Goal: Check status: Check status

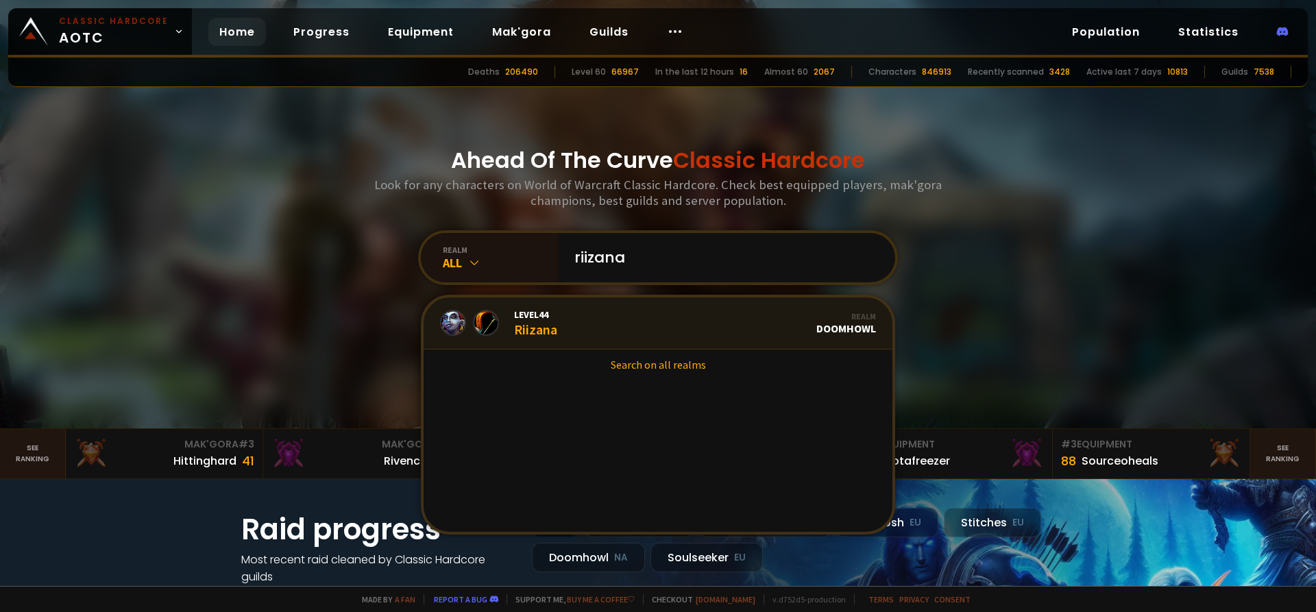
type input "riizana"
click at [624, 320] on link "Level 44 Riizana Realm Doomhowl" at bounding box center [657, 323] width 469 height 52
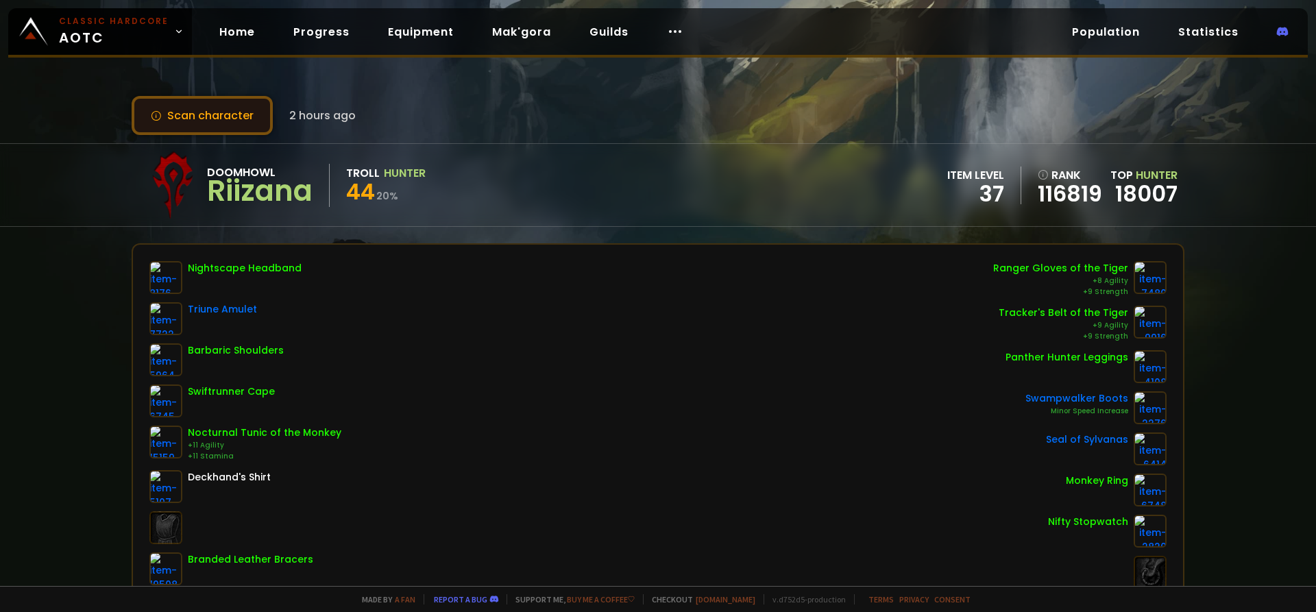
click at [255, 116] on button "Scan character" at bounding box center [202, 115] width 141 height 39
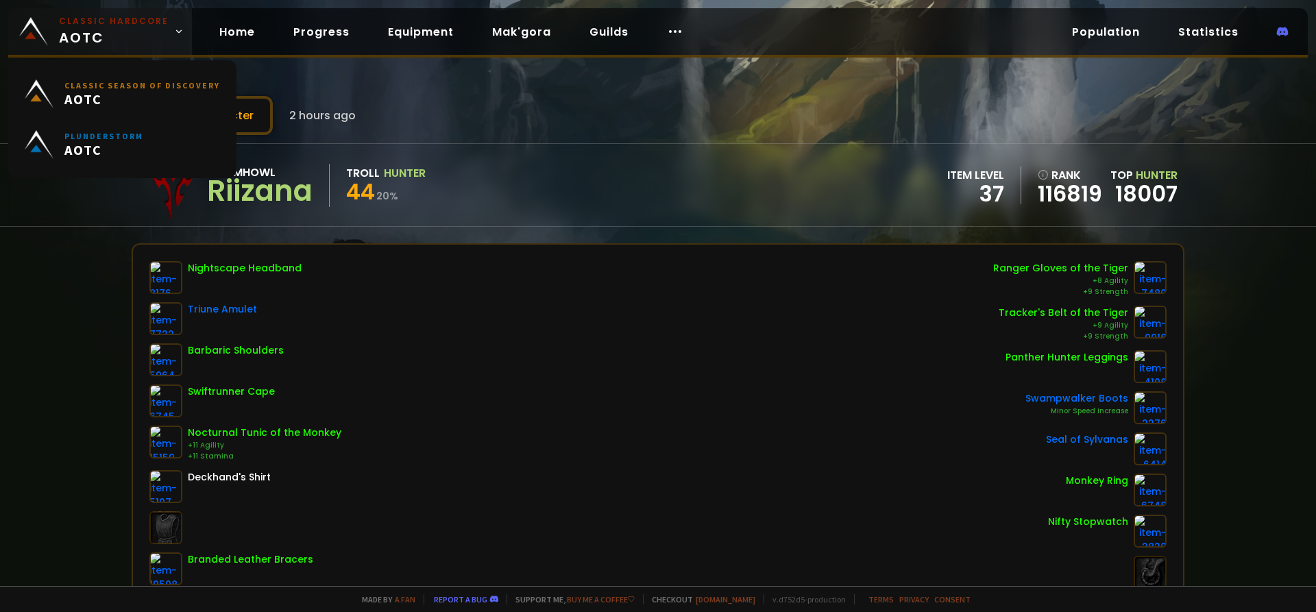
click at [117, 21] on small "Classic Hardcore" at bounding box center [114, 21] width 110 height 12
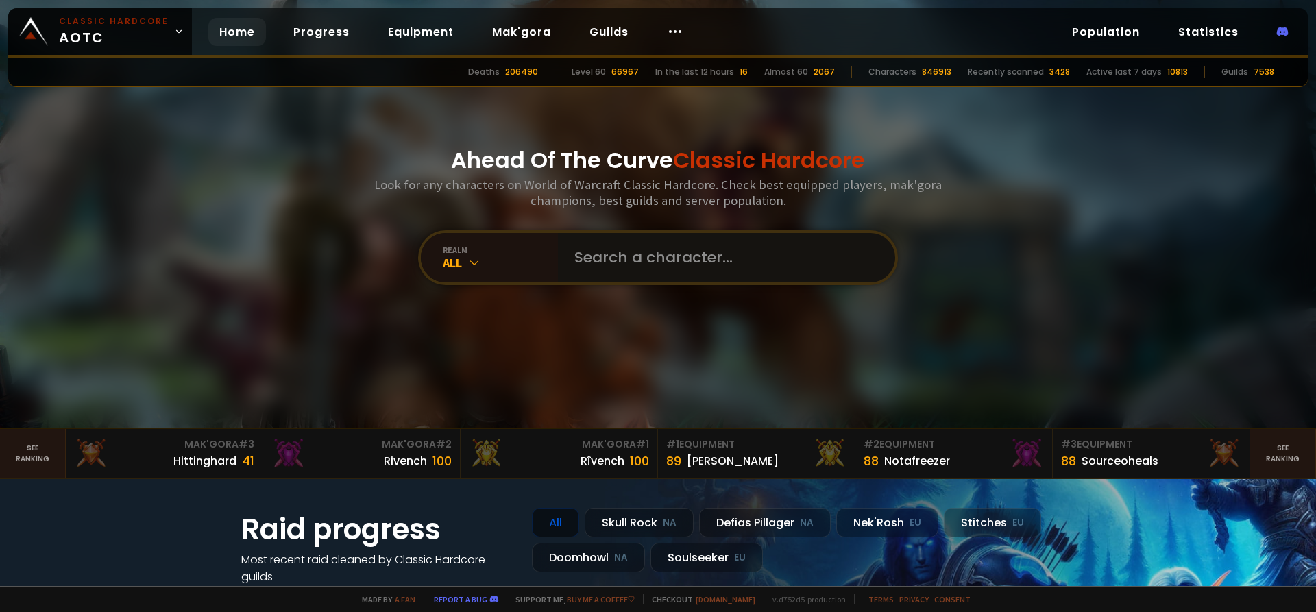
click at [675, 251] on input "text" at bounding box center [722, 257] width 312 height 49
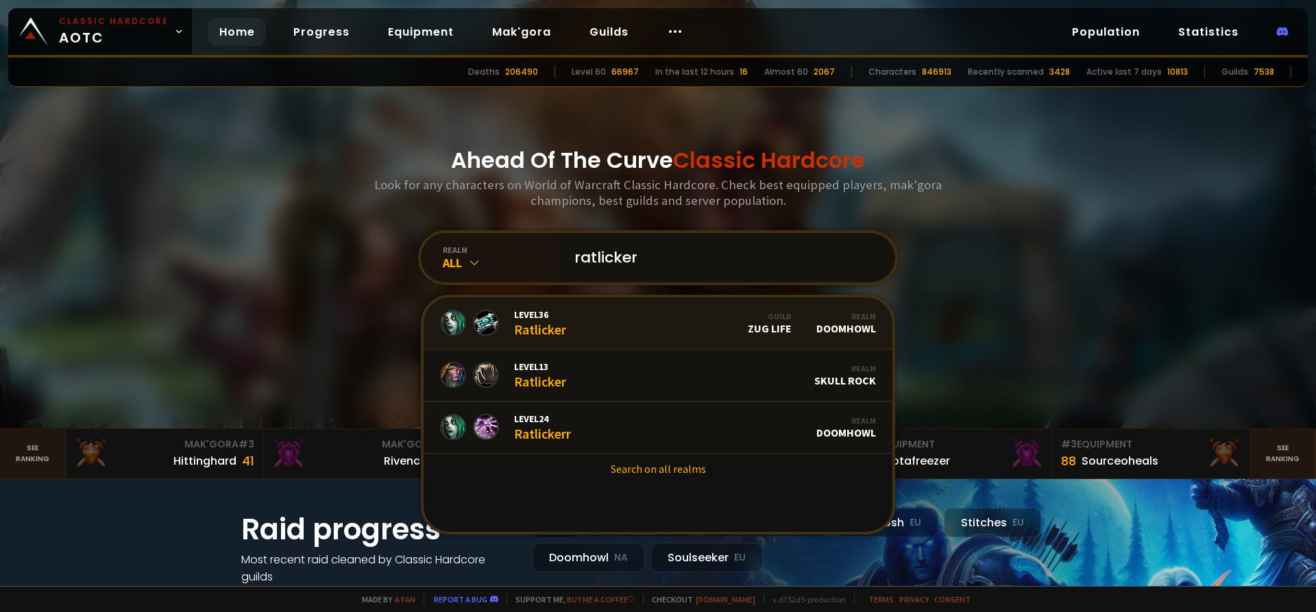
type input "ratlicker"
click at [628, 320] on link "Level 36 Ratlicker Guild Zug Life Realm Doomhowl" at bounding box center [657, 323] width 469 height 52
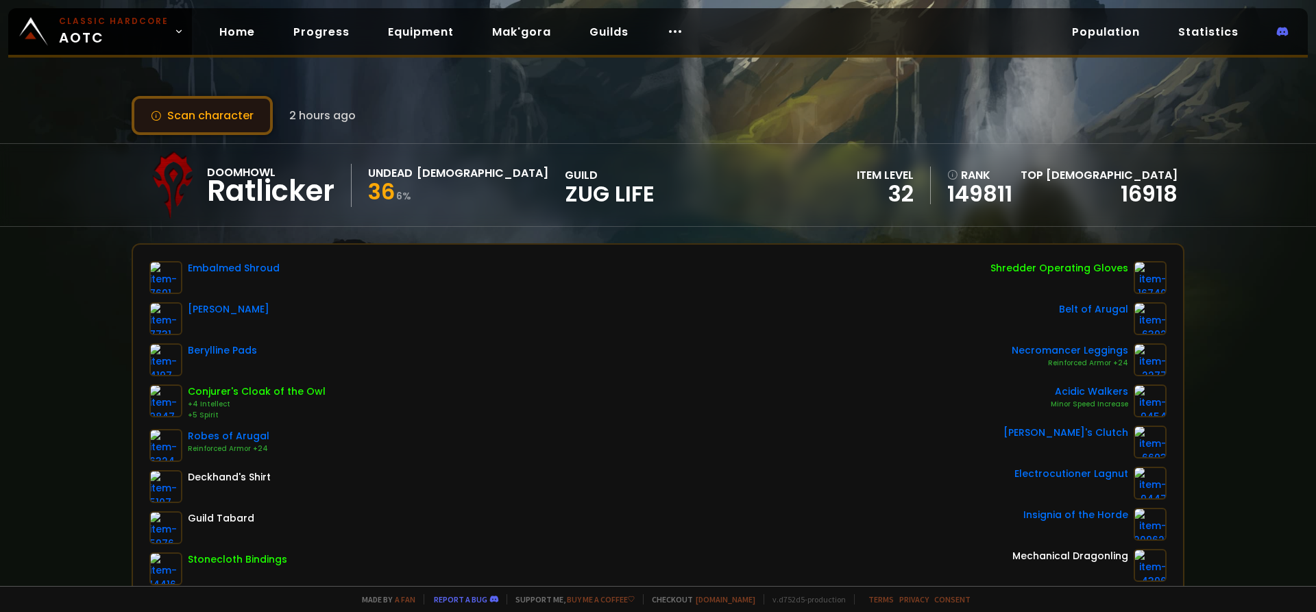
click at [231, 106] on button "Scan character" at bounding box center [202, 115] width 141 height 39
